Goal: Navigation & Orientation: Find specific page/section

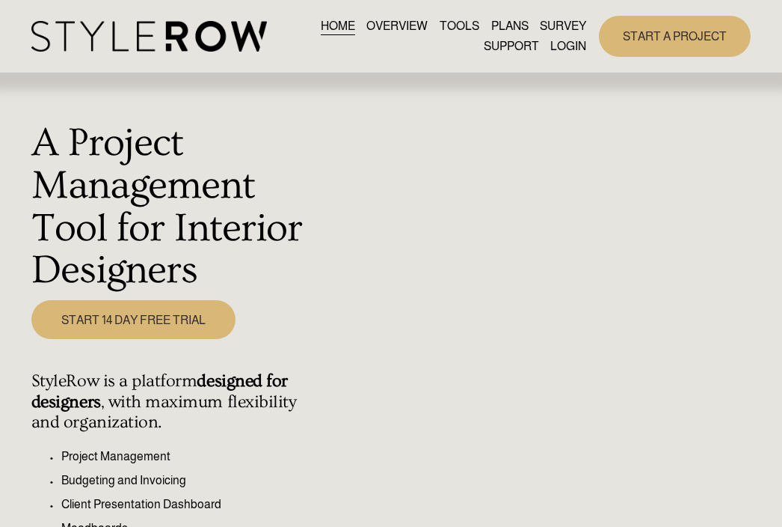
click at [571, 52] on link "LOGIN" at bounding box center [569, 47] width 36 height 20
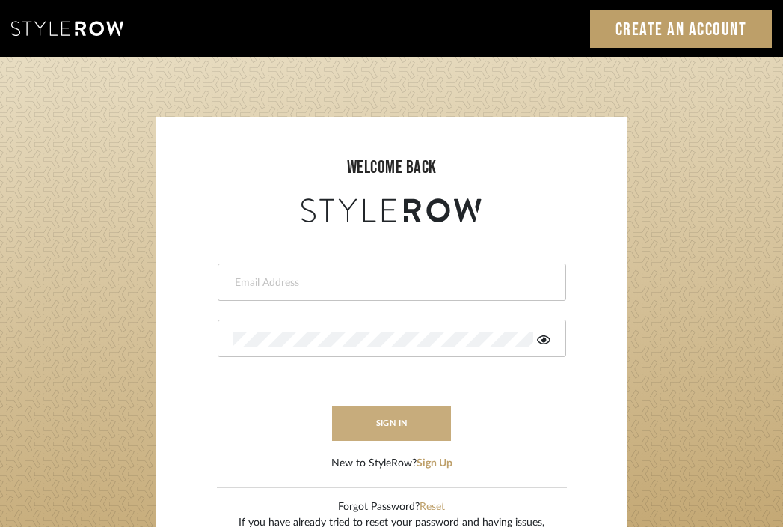
type input "divya.aok@gmail.com"
click at [376, 435] on button "sign in" at bounding box center [392, 422] width 120 height 35
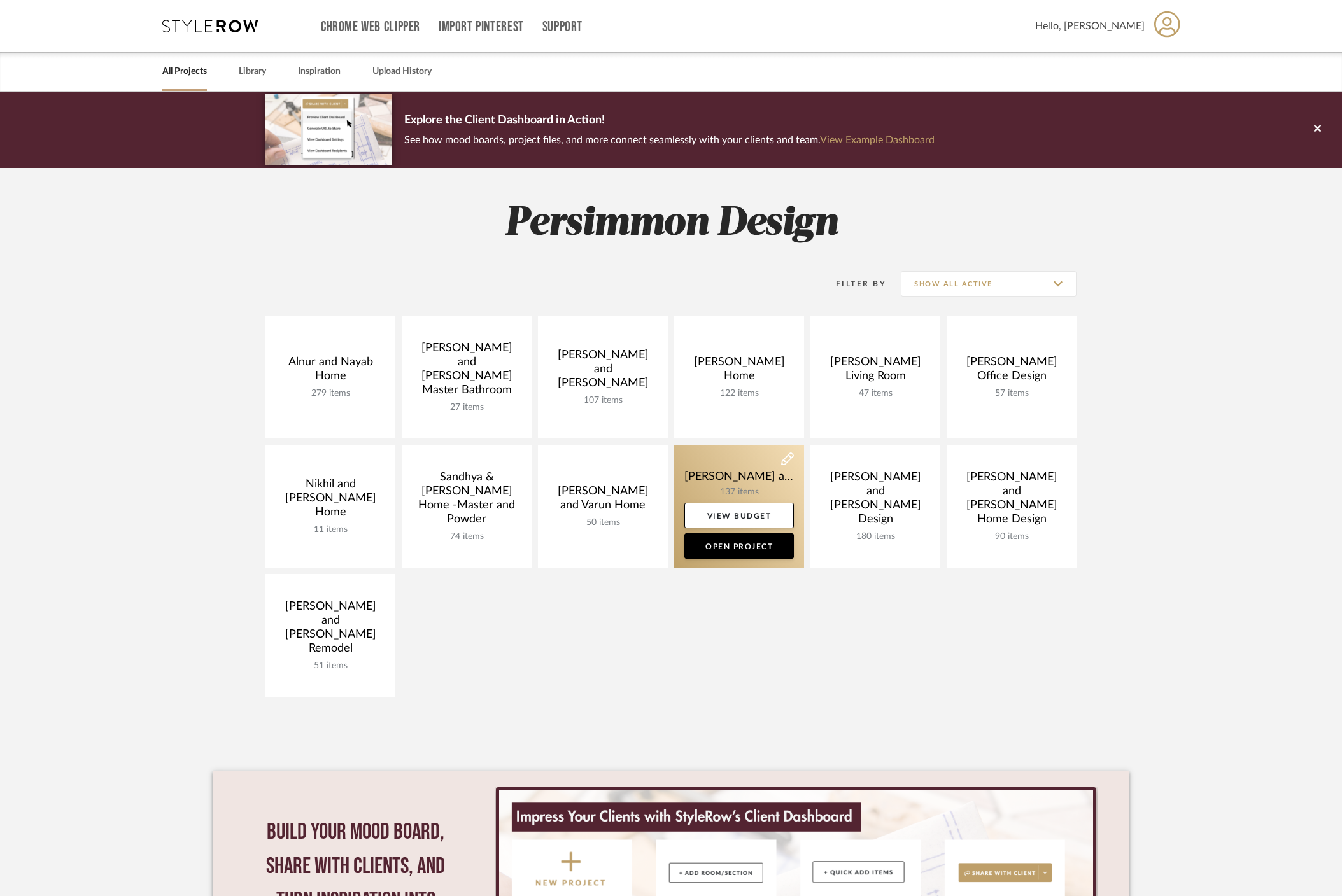
click at [741, 487] on link at bounding box center [739, 506] width 130 height 123
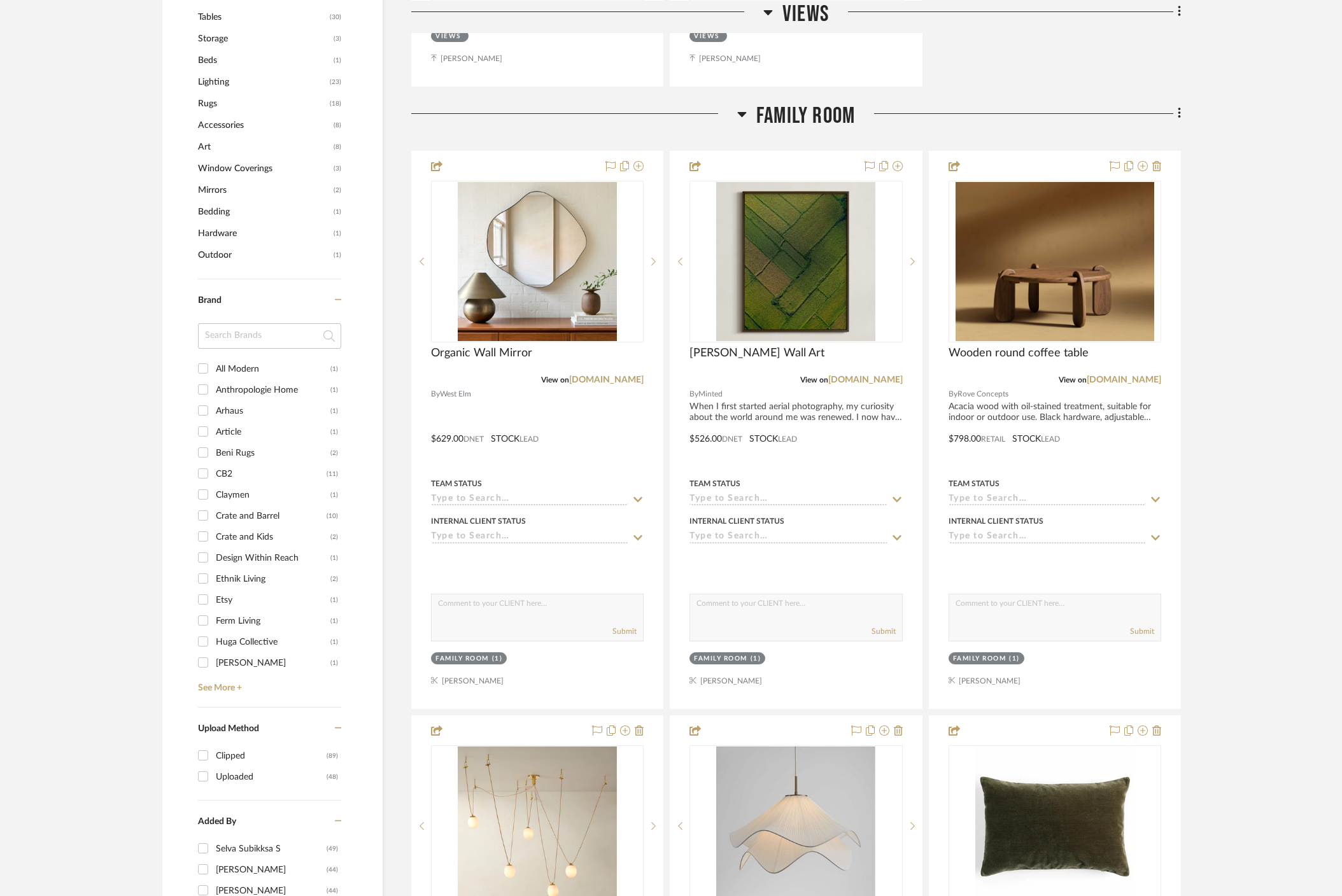
scroll to position [854, 0]
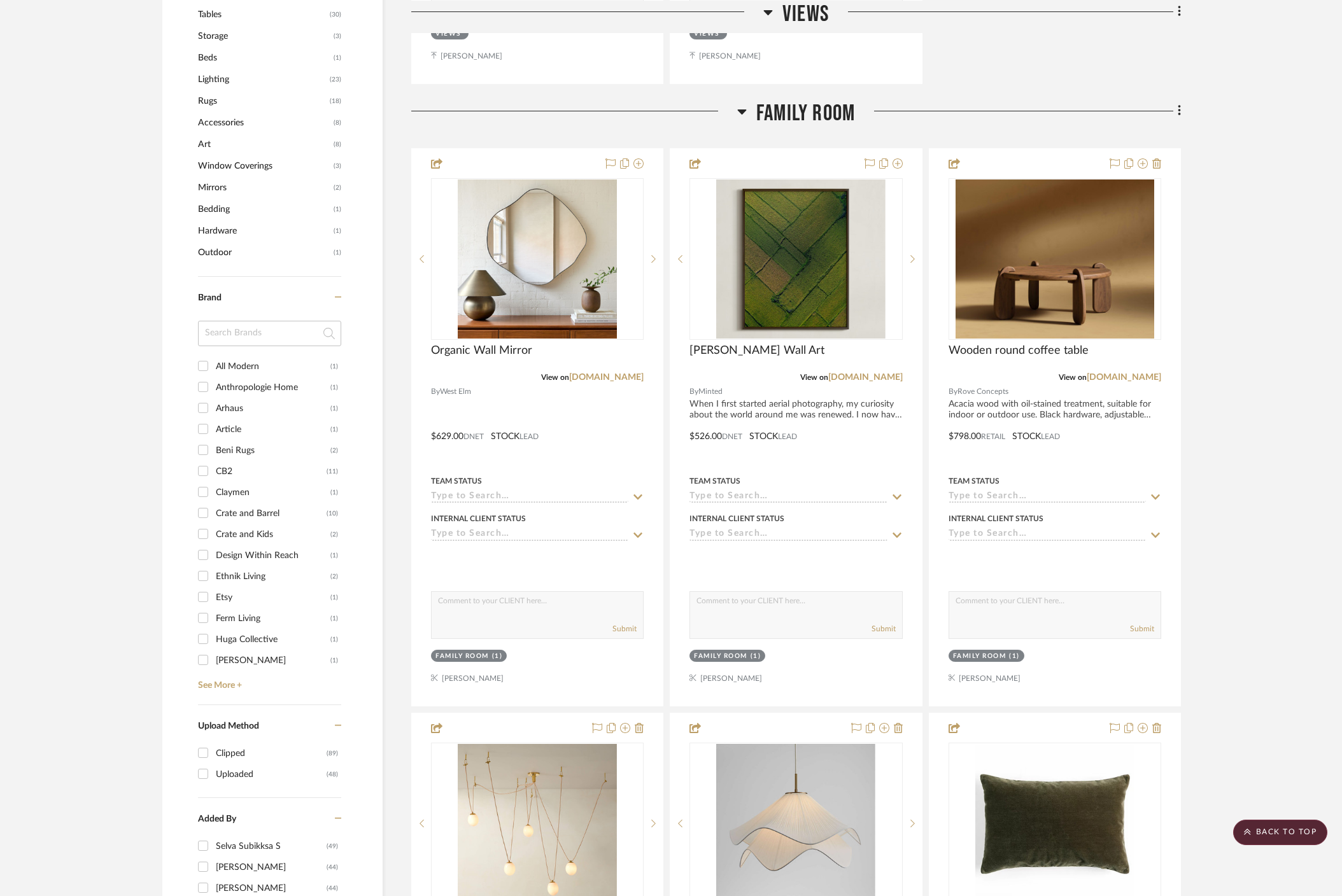
click at [740, 110] on icon at bounding box center [741, 112] width 9 height 5
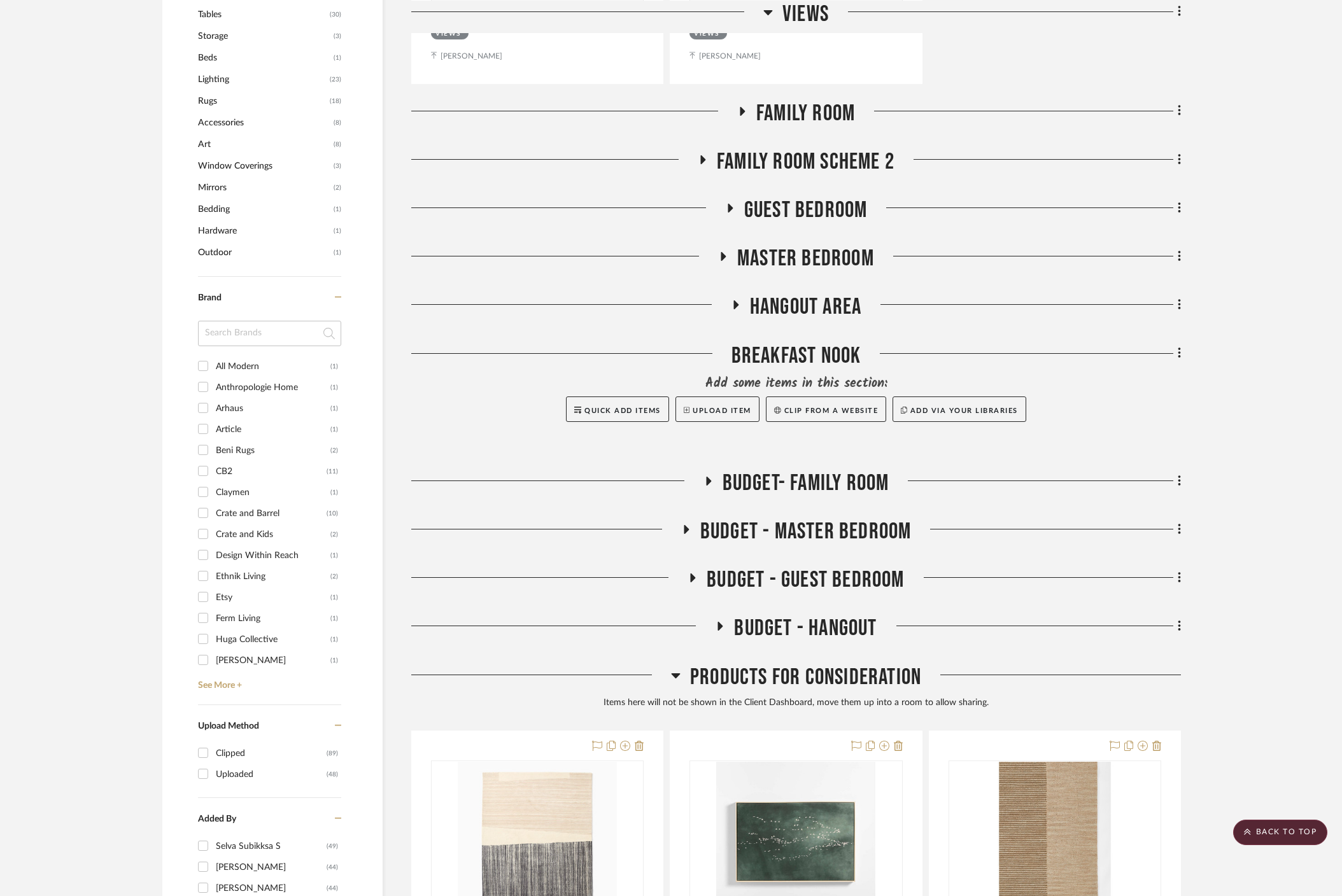
click at [701, 156] on icon at bounding box center [704, 160] width 5 height 9
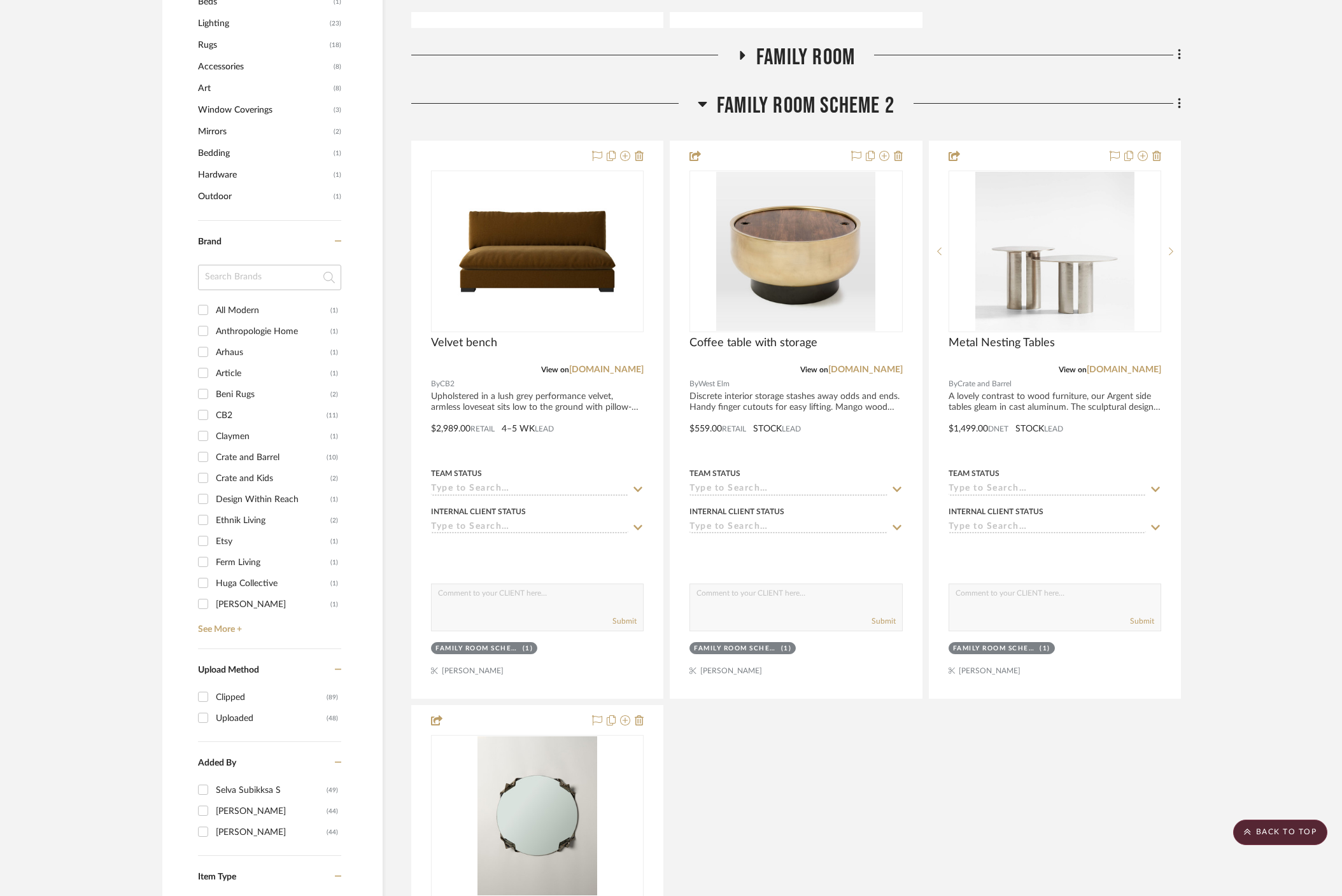
scroll to position [929, 0]
